Goal: Task Accomplishment & Management: Use online tool/utility

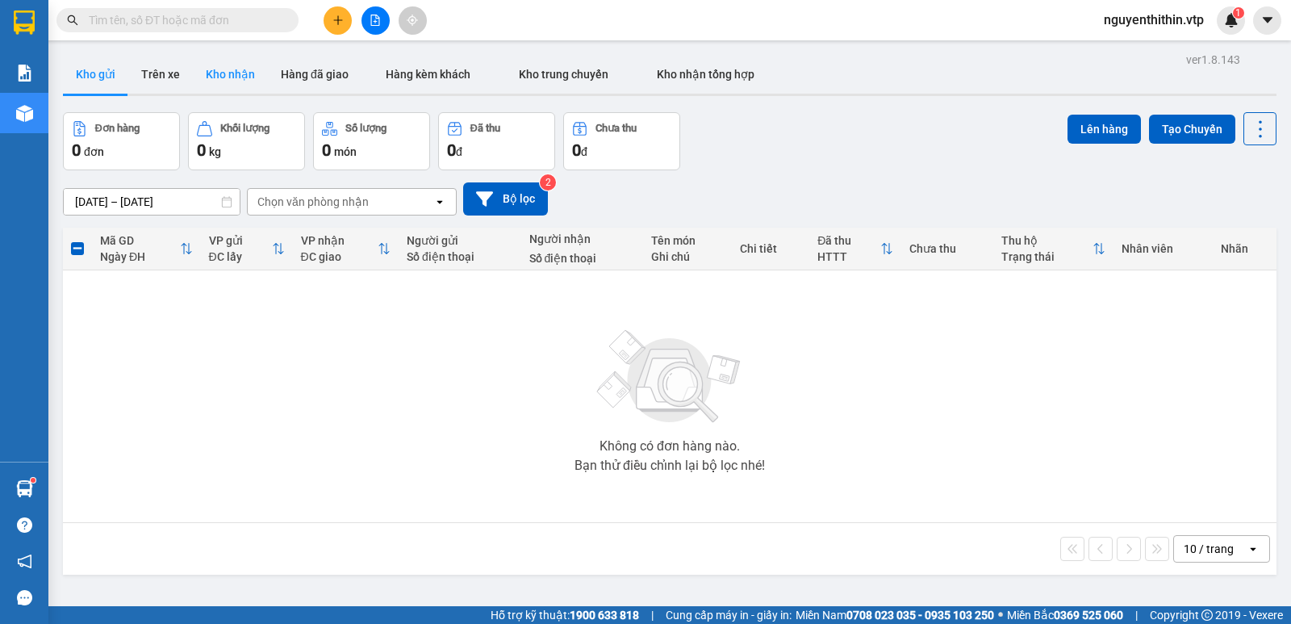
click at [245, 73] on button "Kho nhận" at bounding box center [230, 74] width 75 height 39
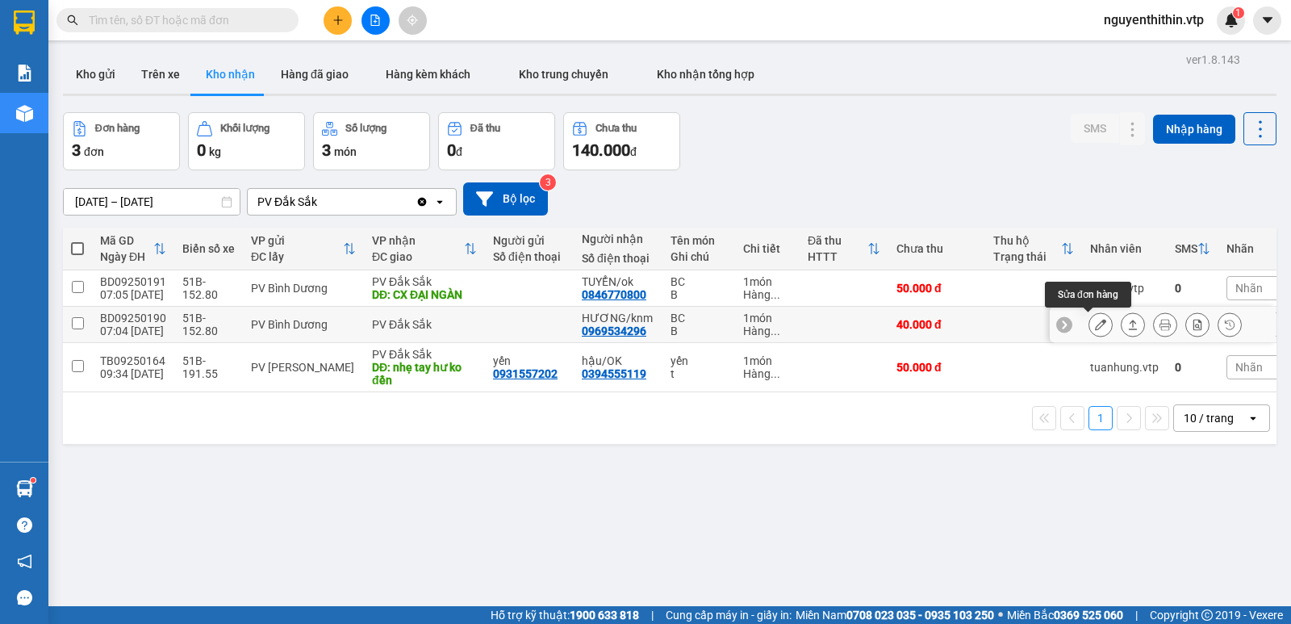
click at [1095, 326] on icon at bounding box center [1100, 324] width 11 height 11
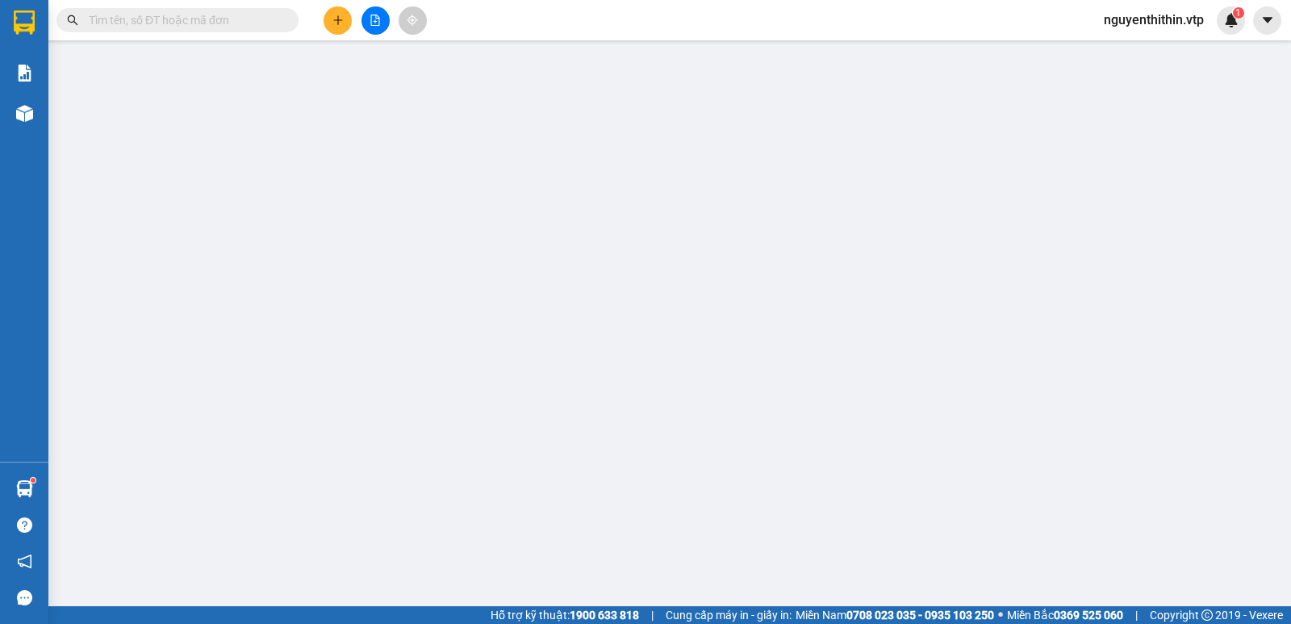
type input "0969534296"
type input "HƯƠNG/knm"
type input "40.000"
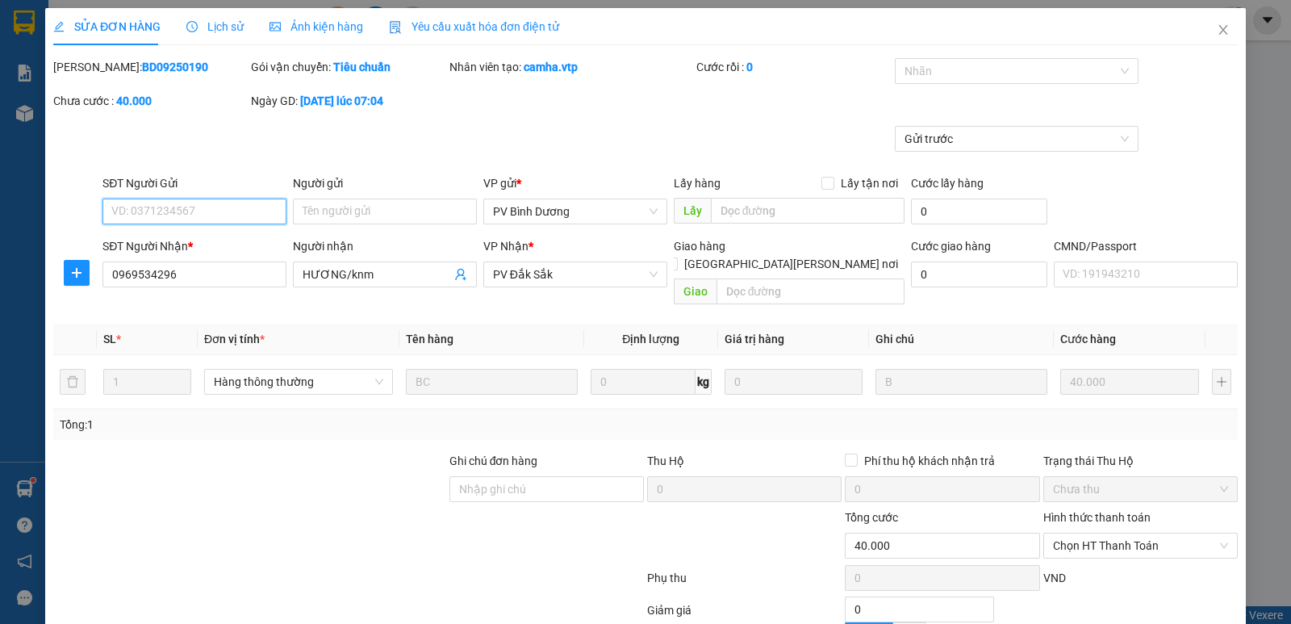
type input "2.000"
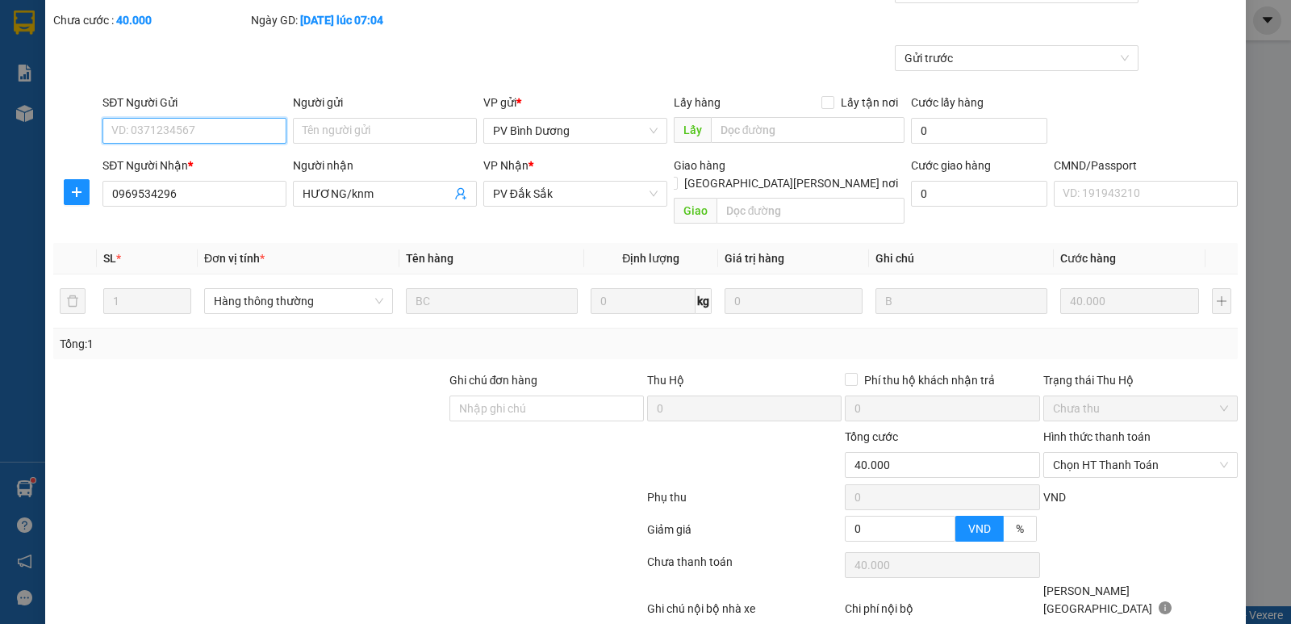
scroll to position [140, 0]
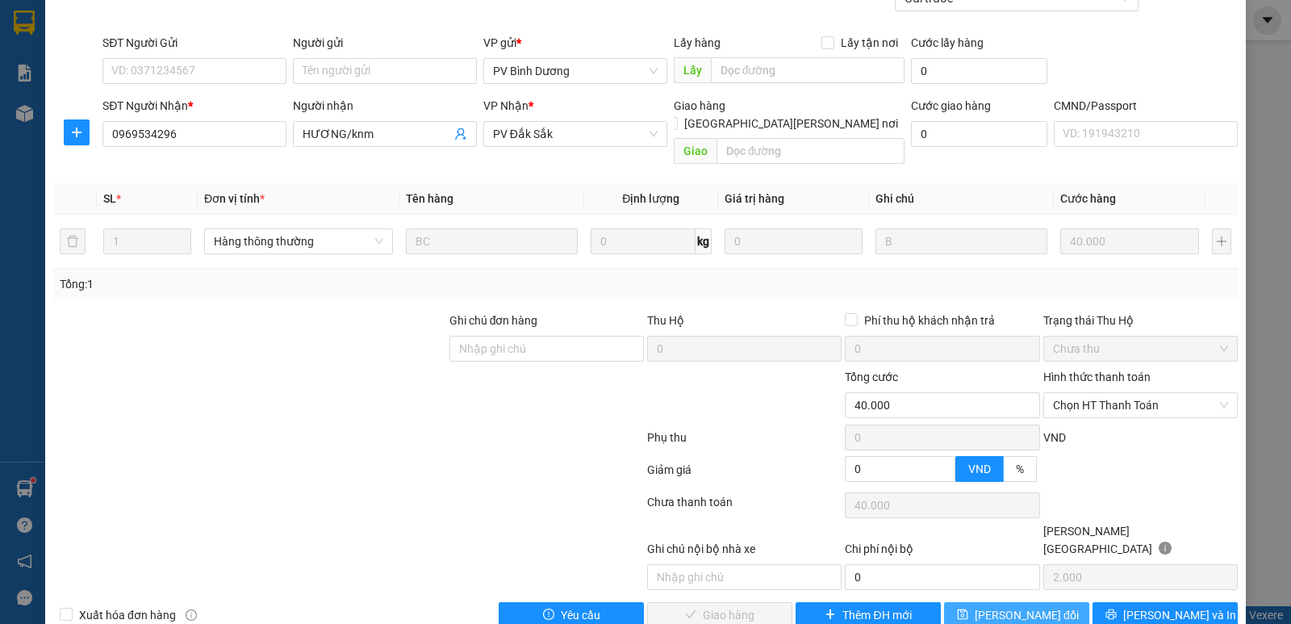
click at [1022, 606] on span "[PERSON_NAME] đổi" at bounding box center [1027, 615] width 104 height 18
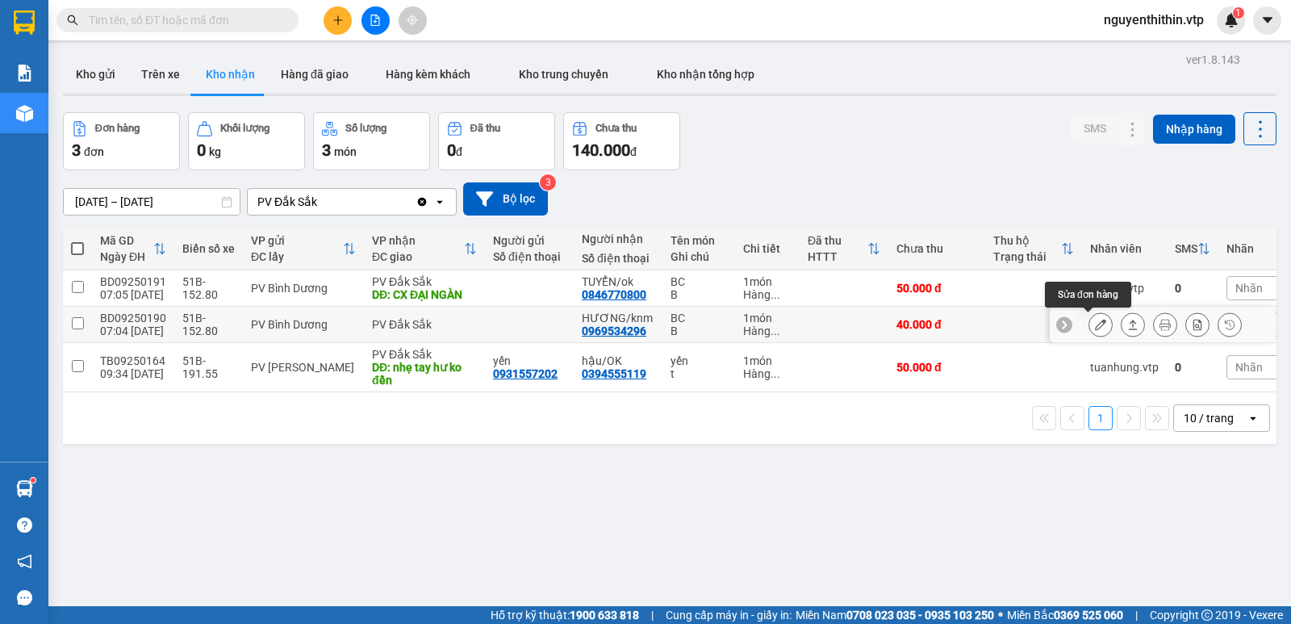
click at [1095, 326] on icon at bounding box center [1100, 324] width 11 height 11
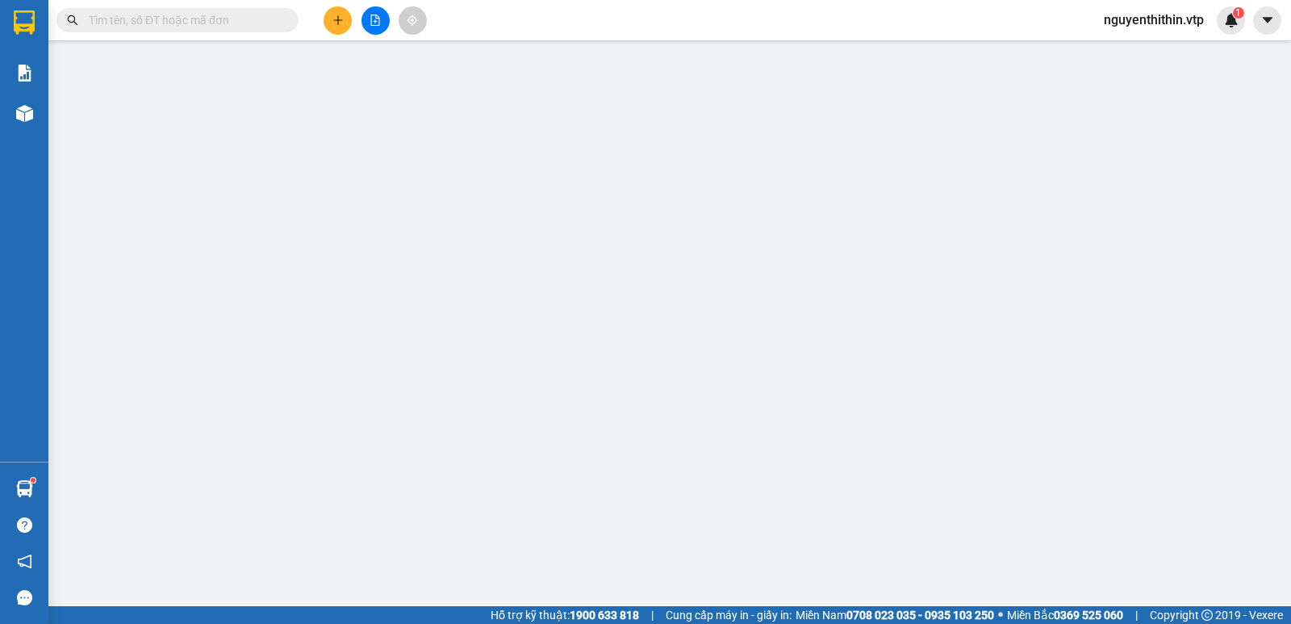
type input "0969534296"
type input "HƯƠNG/knm"
type input "40.000"
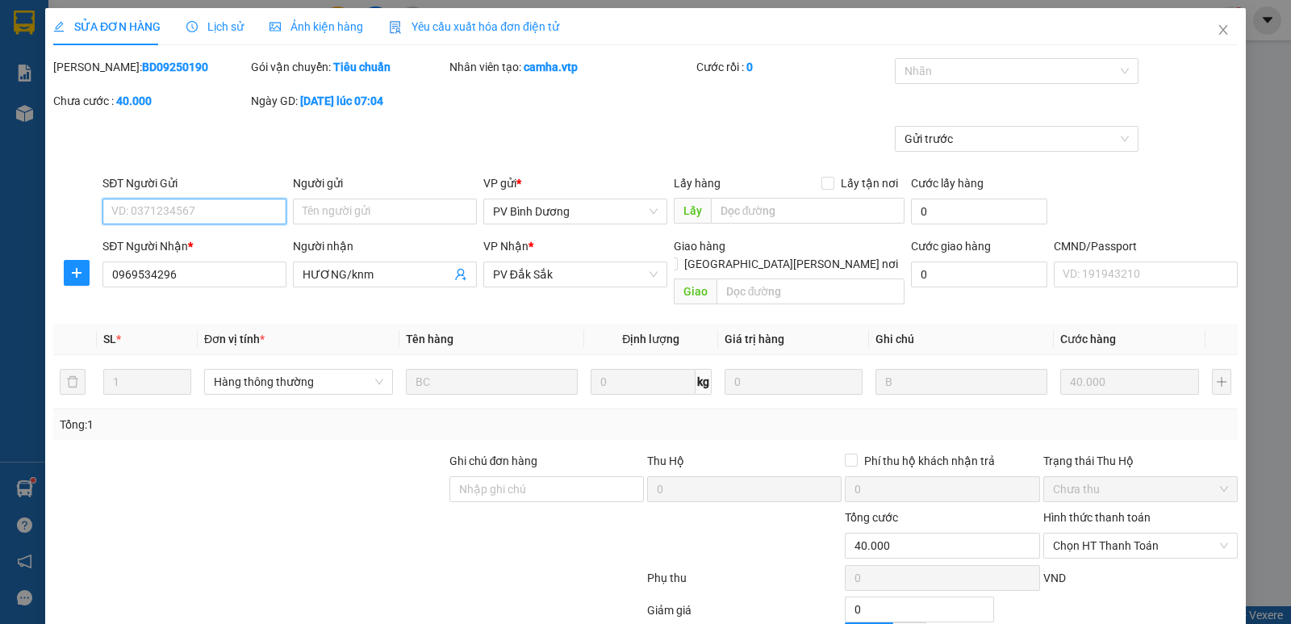
type input "2.000"
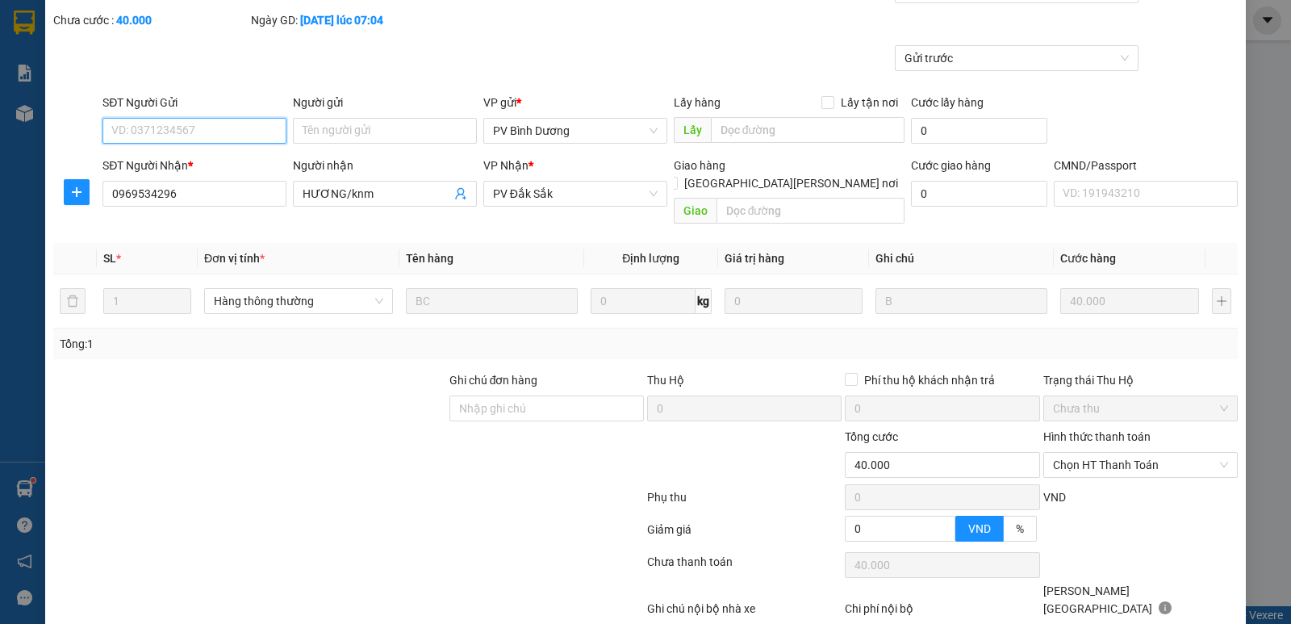
scroll to position [140, 0]
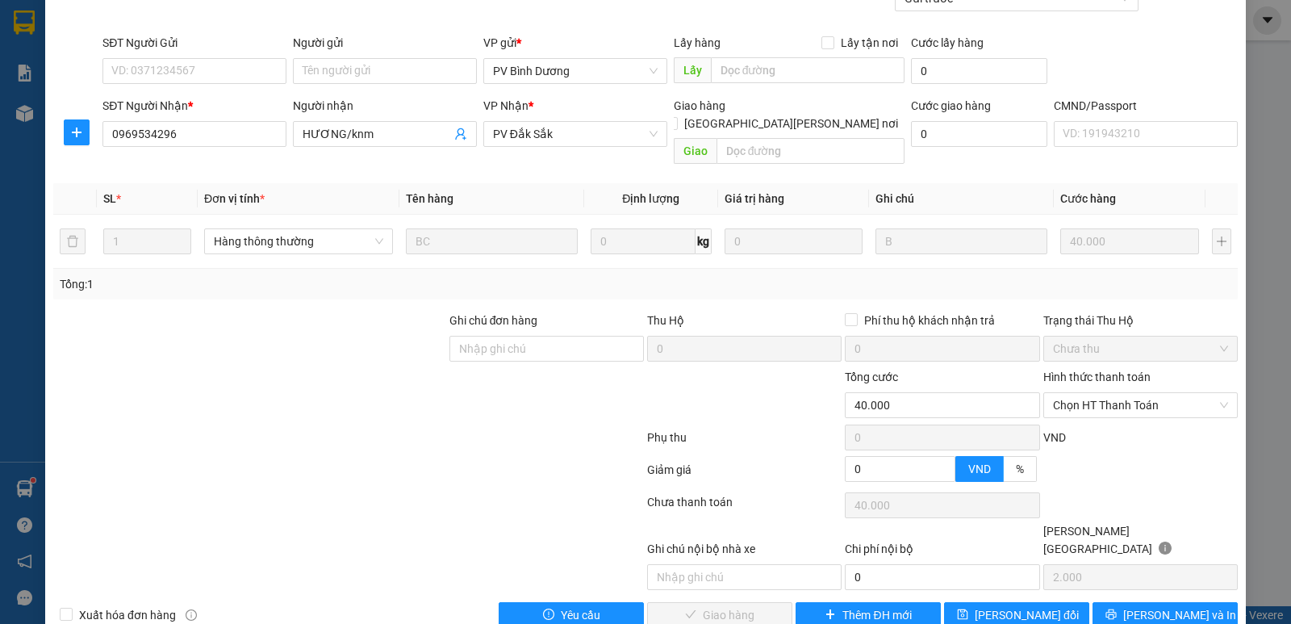
click at [1097, 370] on label "Hình thức thanh toán" at bounding box center [1096, 376] width 107 height 13
click at [1097, 393] on input "Hình thức thanh toán" at bounding box center [1135, 405] width 164 height 24
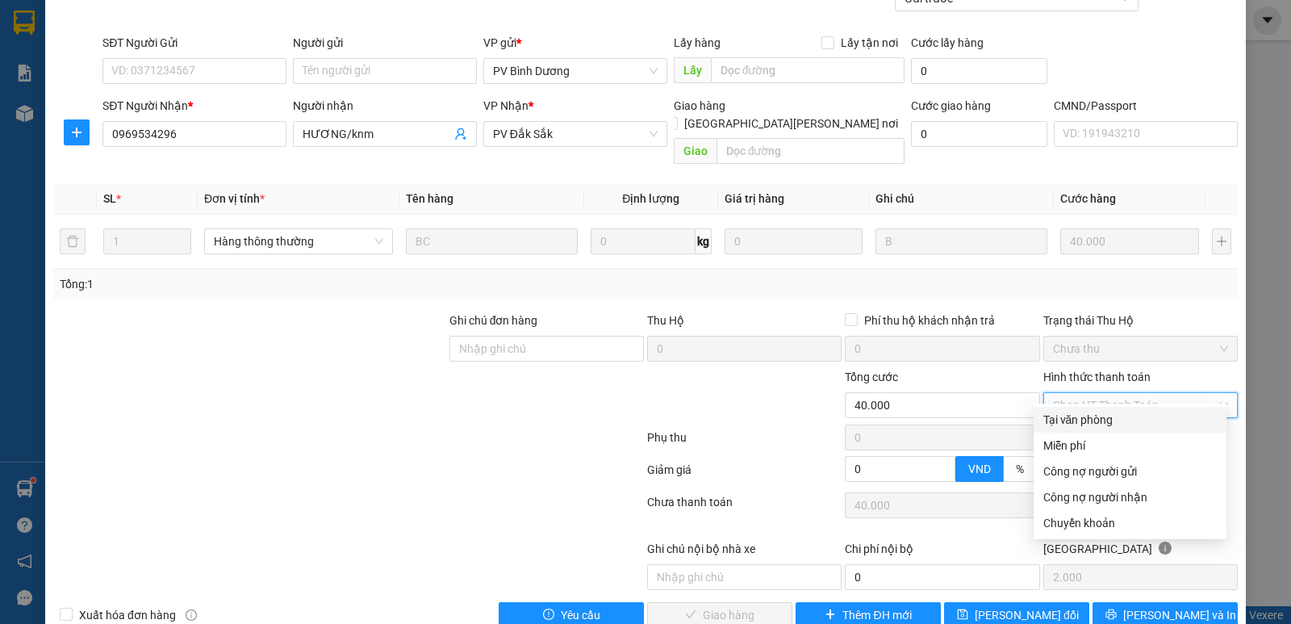
click at [1088, 419] on div "Tại văn phòng" at bounding box center [1129, 420] width 173 height 18
type input "0"
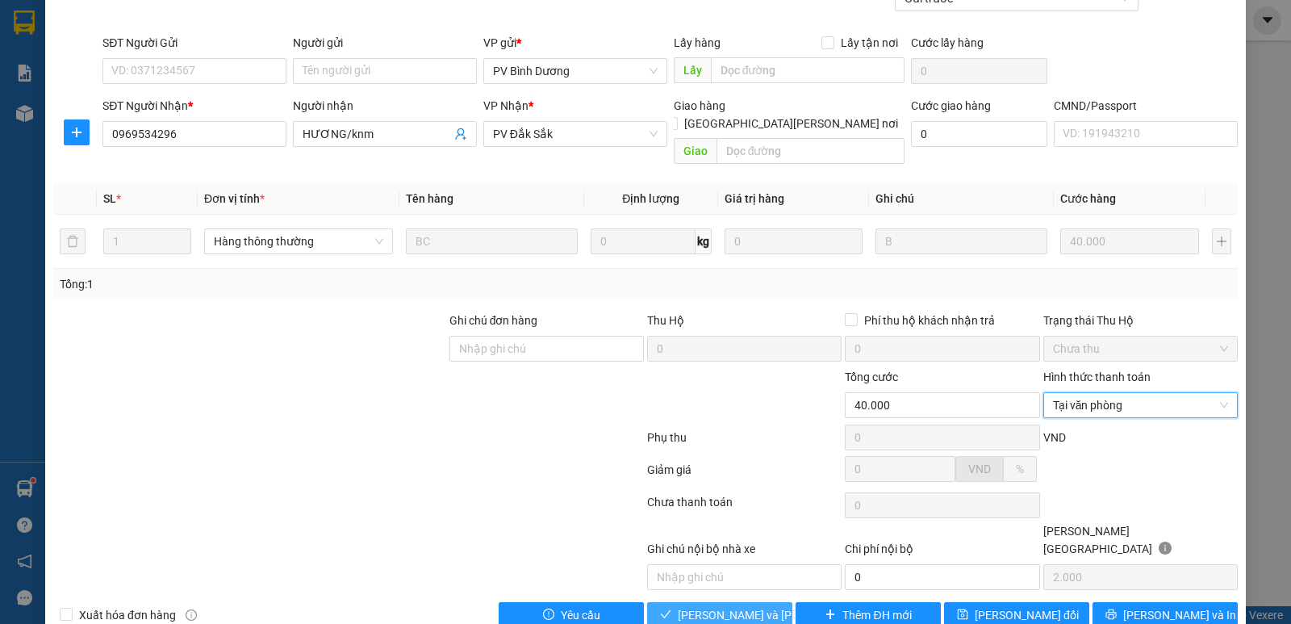
click at [715, 606] on span "[PERSON_NAME] và [PERSON_NAME] hàng" at bounding box center [787, 615] width 218 height 18
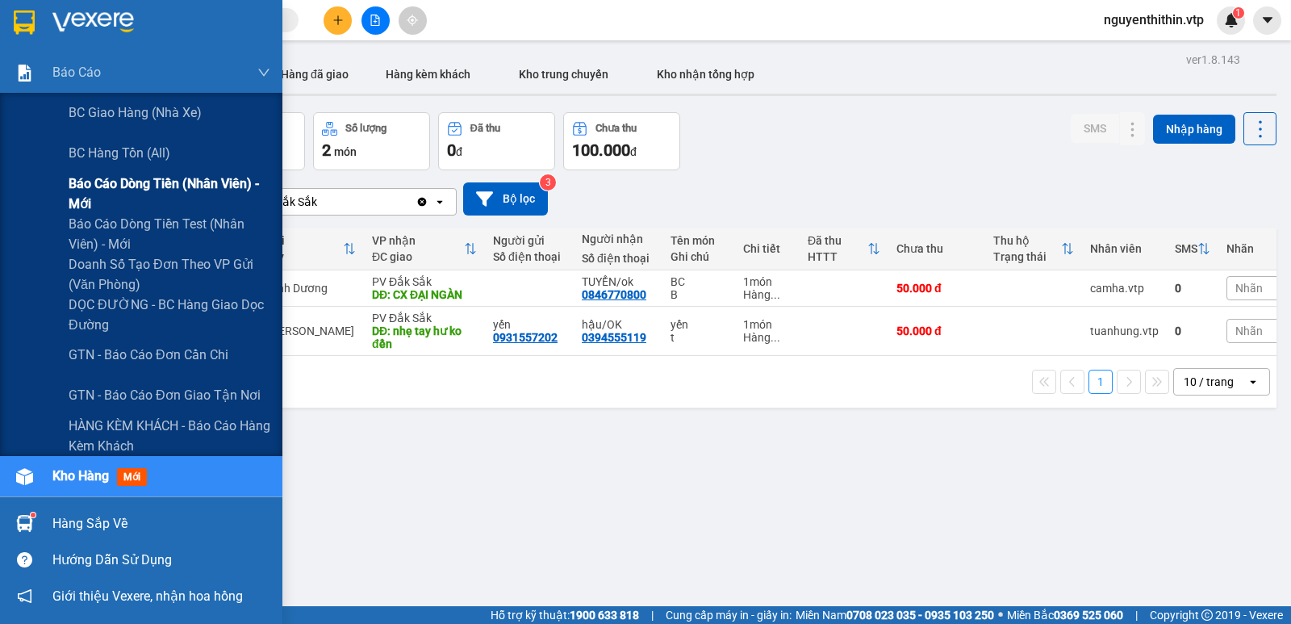
click at [128, 182] on span "Báo cáo dòng tiền (nhân viên) - mới" at bounding box center [170, 193] width 202 height 40
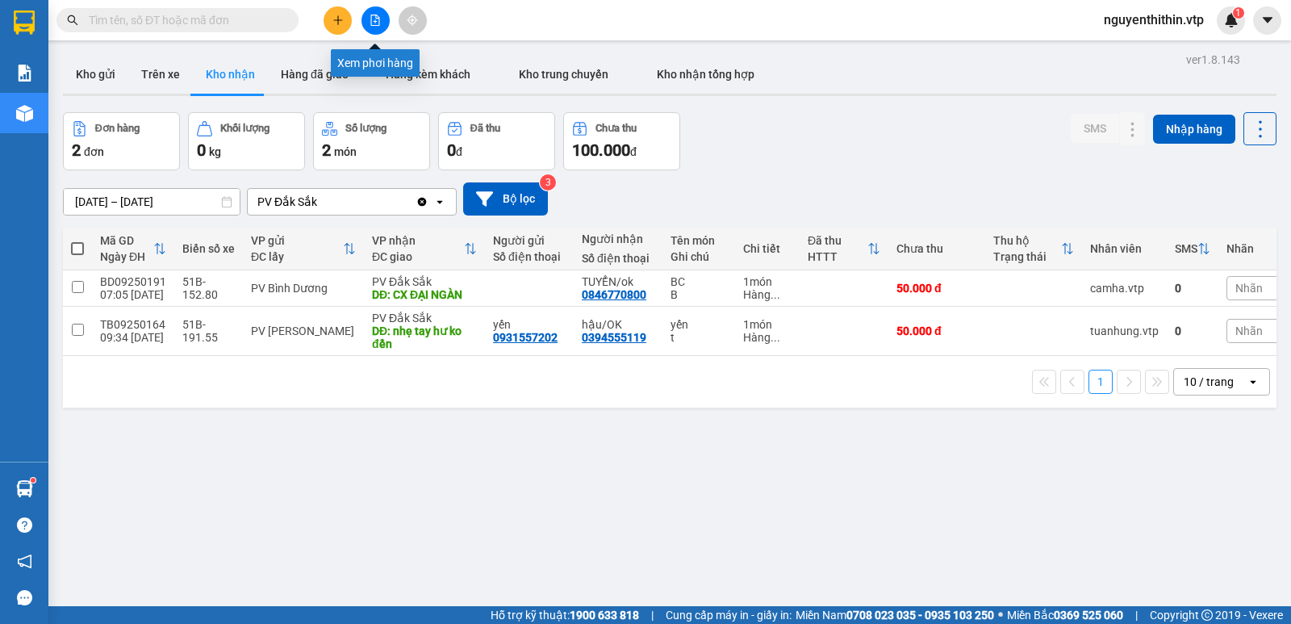
click at [376, 23] on icon "file-add" at bounding box center [375, 20] width 11 height 11
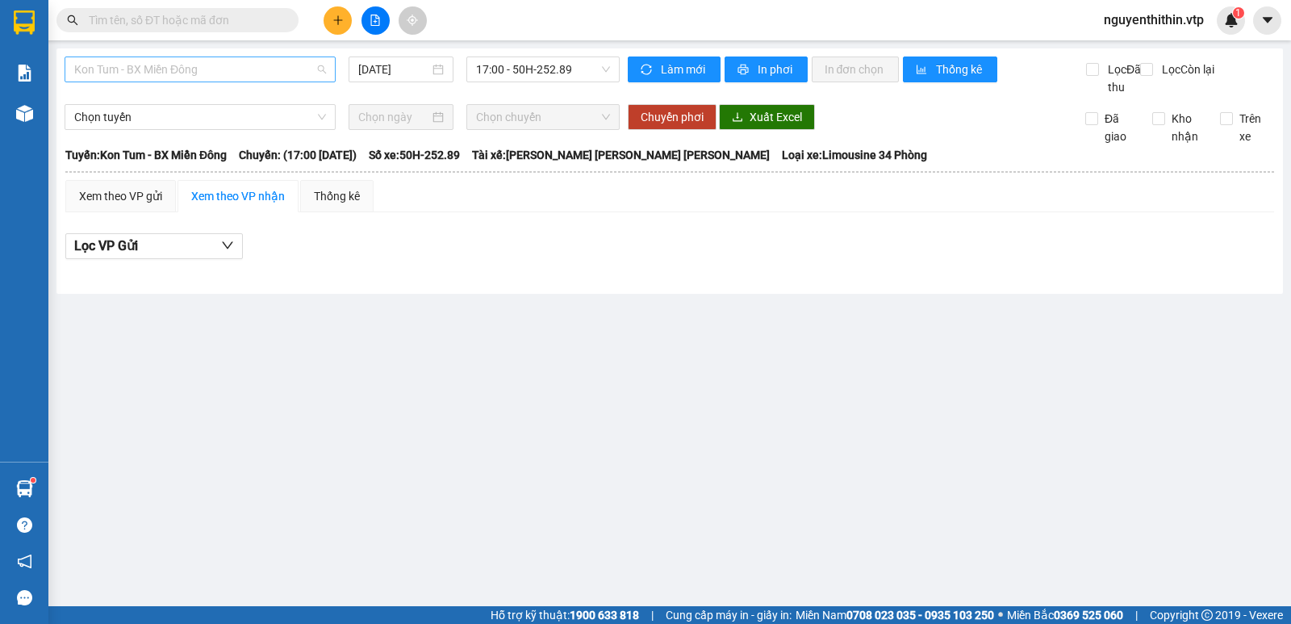
click at [174, 70] on span "Kon Tum - BX Miền Đông" at bounding box center [200, 69] width 252 height 24
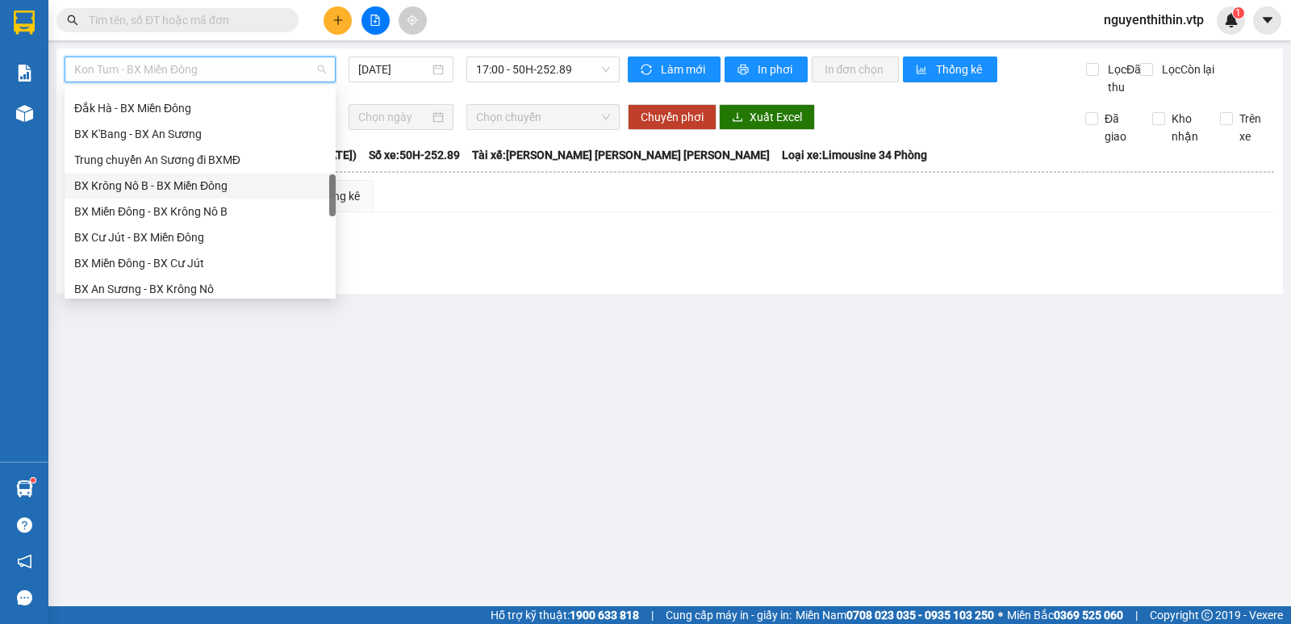
scroll to position [565, 0]
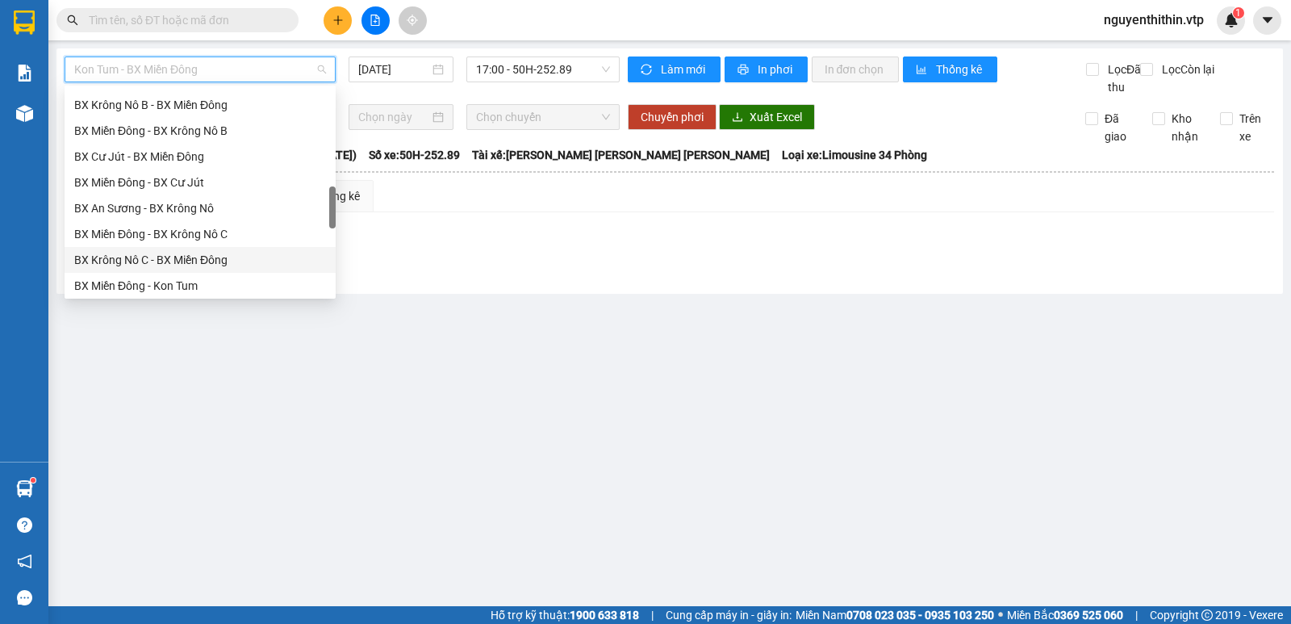
click at [165, 258] on div "BX Krông Nô C - BX Miền Đông" at bounding box center [200, 260] width 252 height 18
type input "[DATE]"
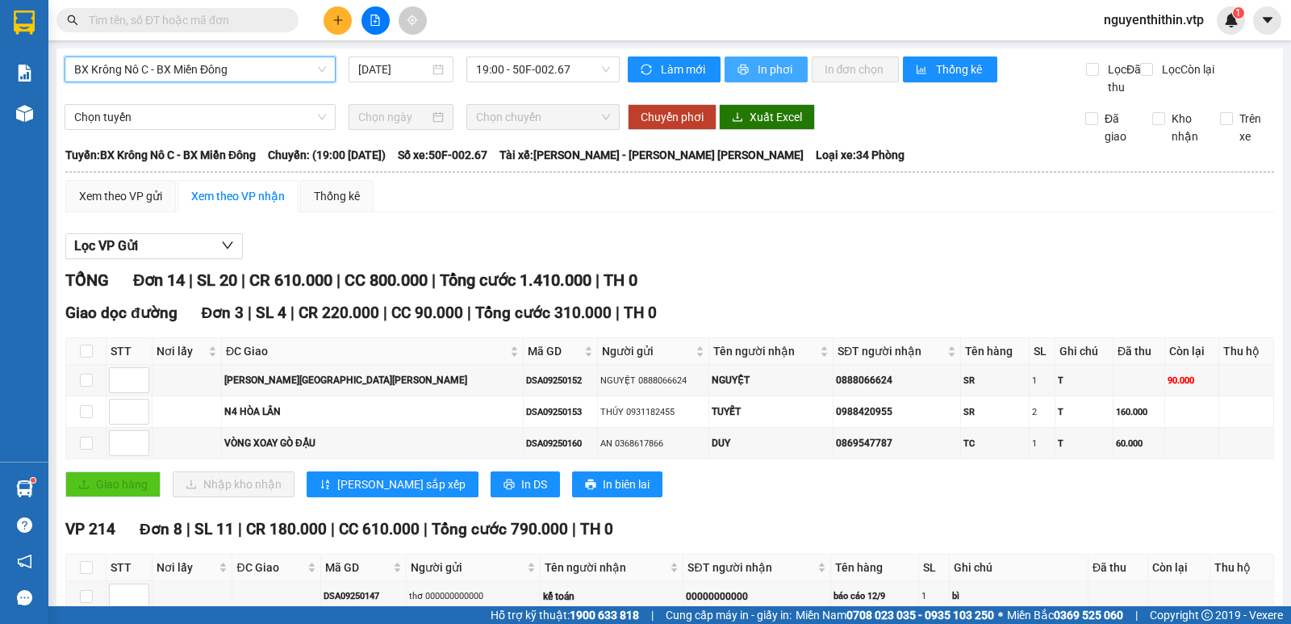
click at [768, 66] on span "In phơi" at bounding box center [776, 70] width 37 height 18
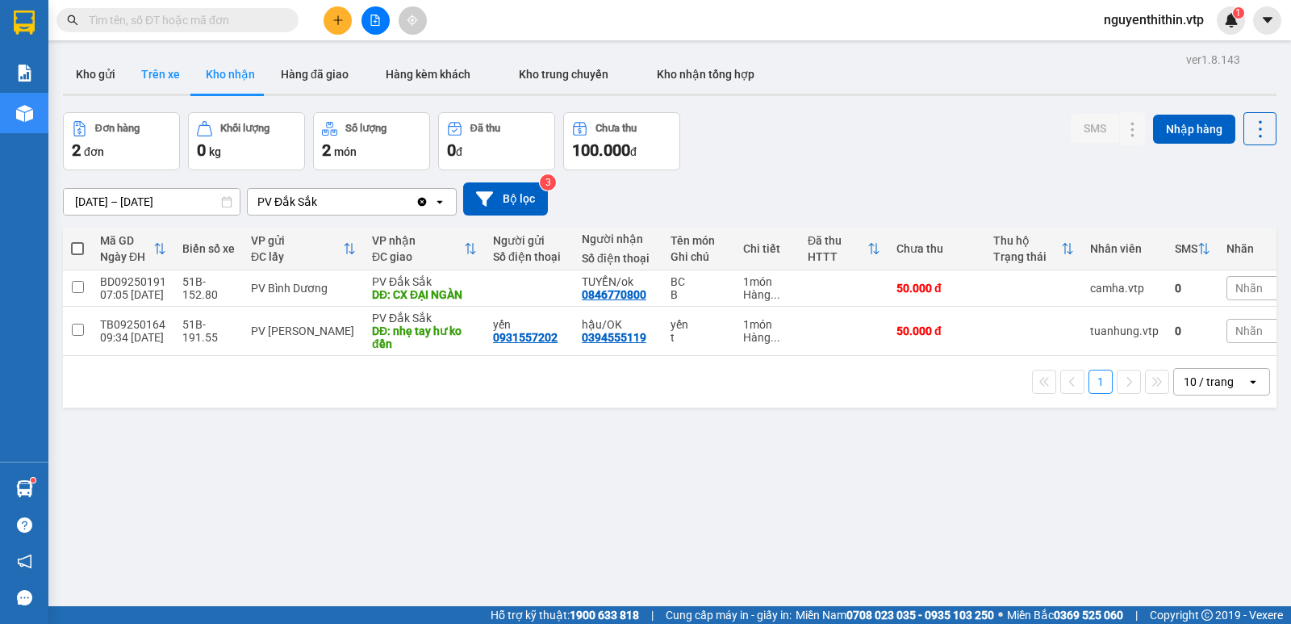
click at [159, 76] on button "Trên xe" at bounding box center [160, 74] width 65 height 39
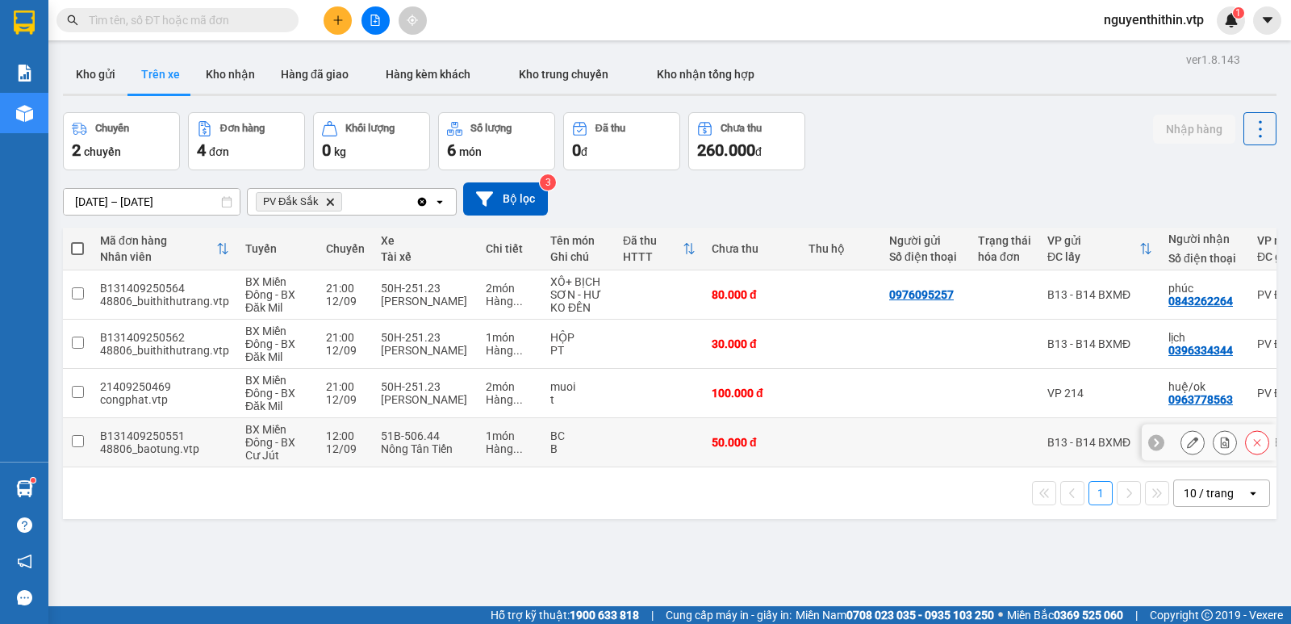
click at [77, 441] on input "checkbox" at bounding box center [78, 441] width 12 height 12
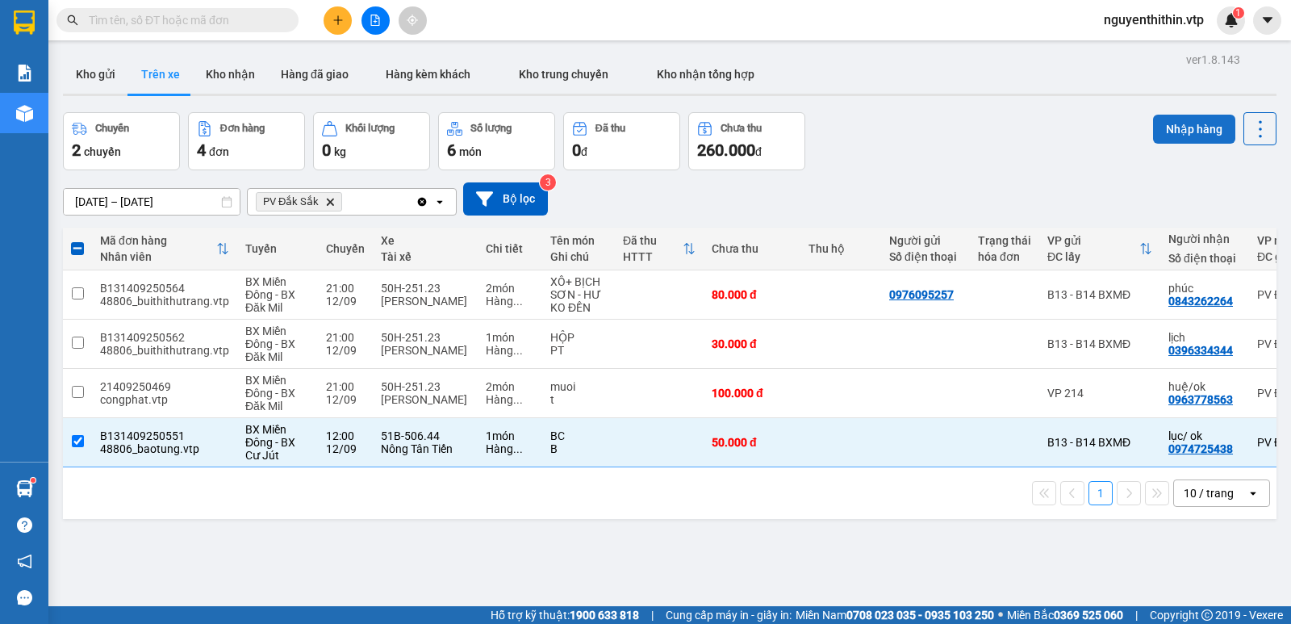
click at [1181, 129] on button "Nhập hàng" at bounding box center [1194, 129] width 82 height 29
checkbox input "false"
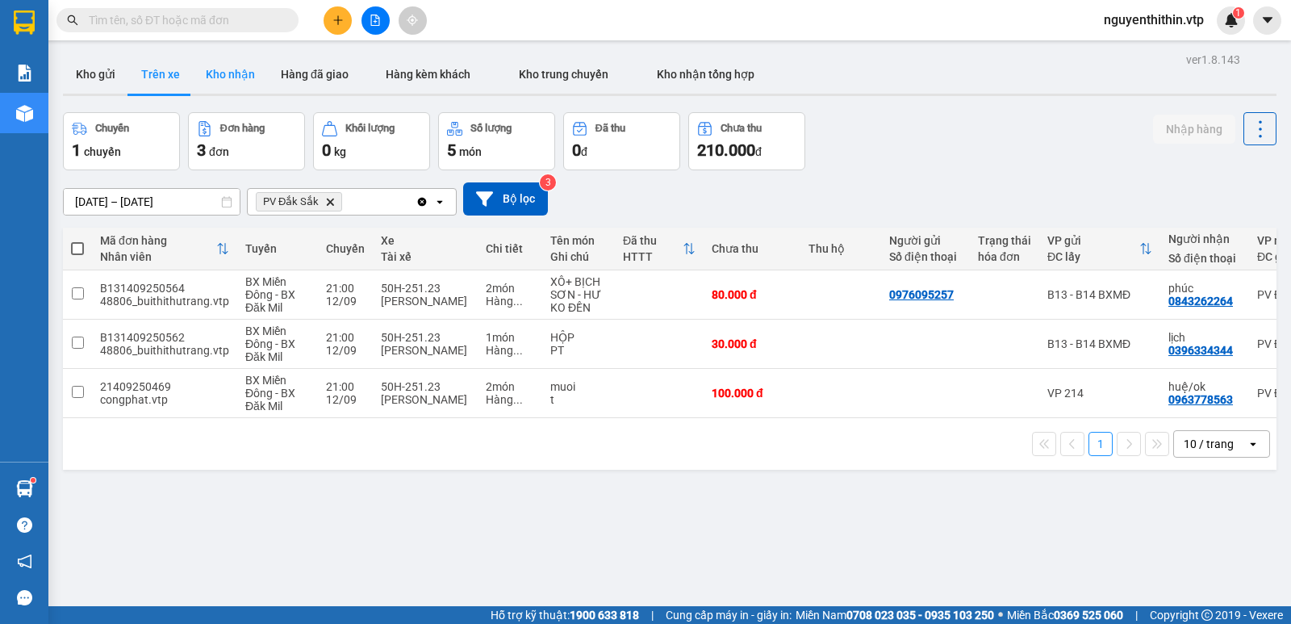
click at [240, 73] on button "Kho nhận" at bounding box center [230, 74] width 75 height 39
